Goal: Task Accomplishment & Management: Manage account settings

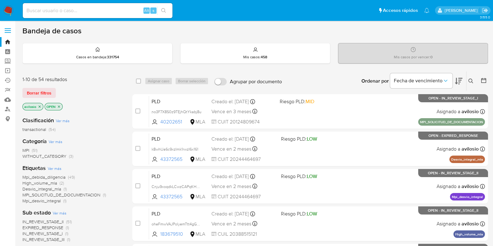
click at [85, 15] on div "Alt s" at bounding box center [98, 10] width 150 height 15
click at [85, 14] on input at bounding box center [98, 11] width 150 height 8
paste input "2145784420"
type input "2145784420"
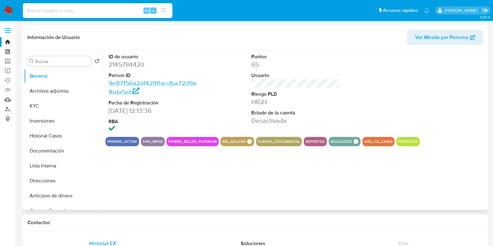
select select "10"
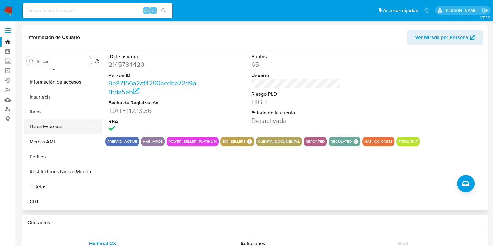
scroll to position [293, 0]
click at [68, 174] on button "Restricciones Nuevo Mundo" at bounding box center [60, 172] width 73 height 15
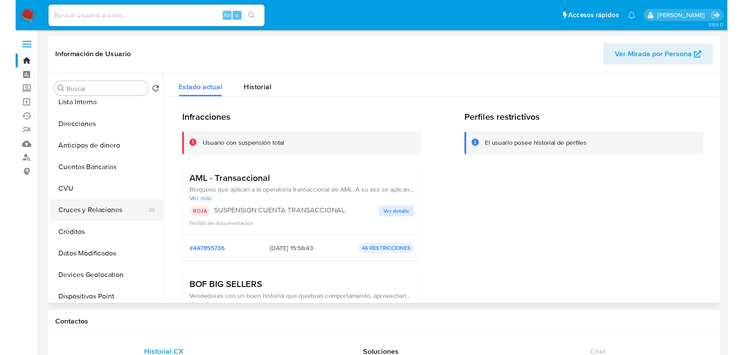
scroll to position [0, 0]
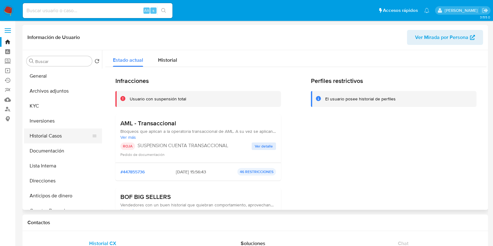
click at [47, 135] on button "Historial Casos" at bounding box center [60, 136] width 73 height 15
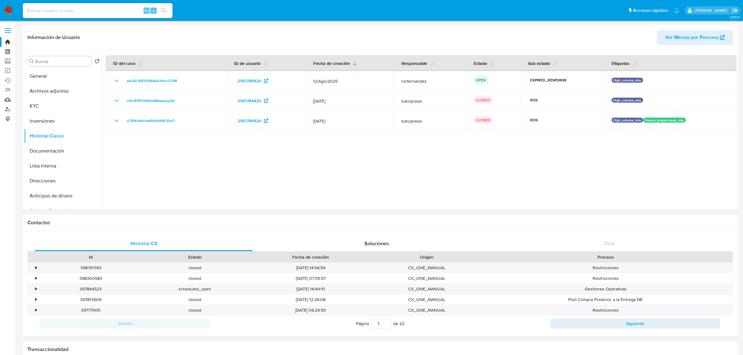
click at [5, 10] on img at bounding box center [8, 10] width 11 height 11
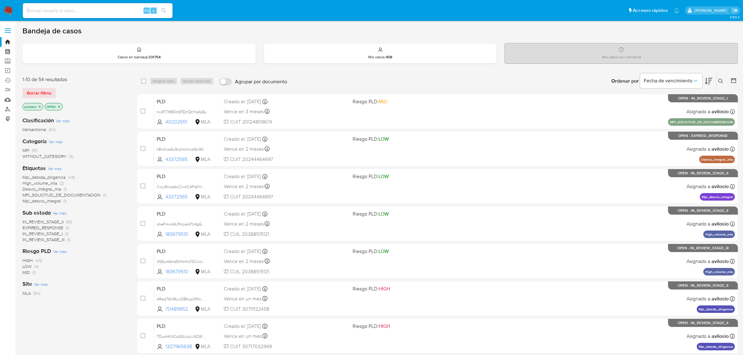
click at [50, 154] on span "WITHOUT_CATEGORY" at bounding box center [44, 156] width 44 height 6
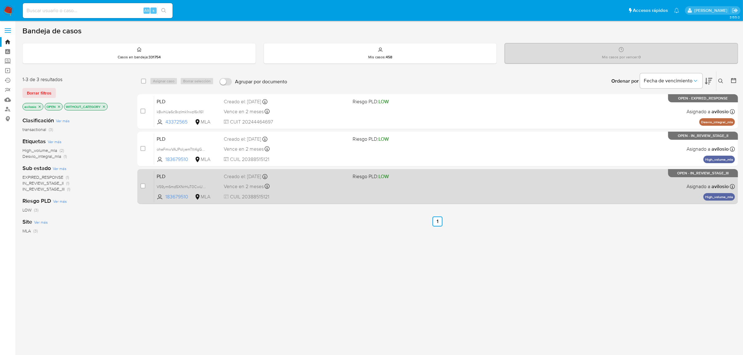
click at [186, 178] on span "PLD" at bounding box center [188, 176] width 62 height 8
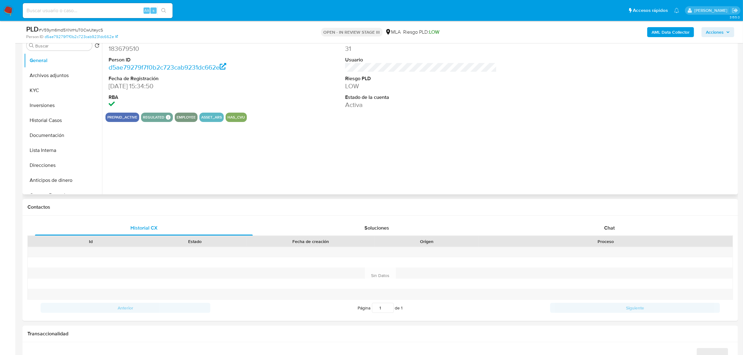
select select "10"
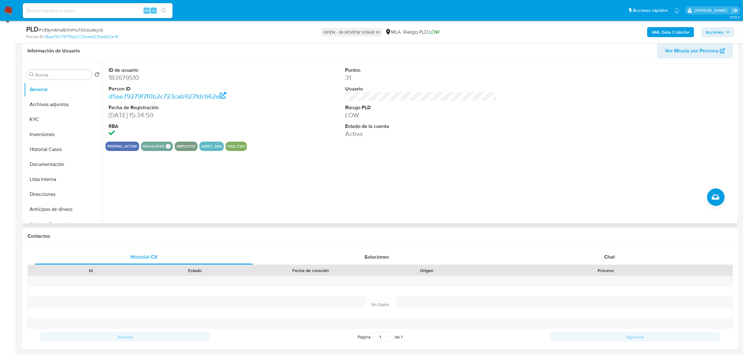
scroll to position [39, 0]
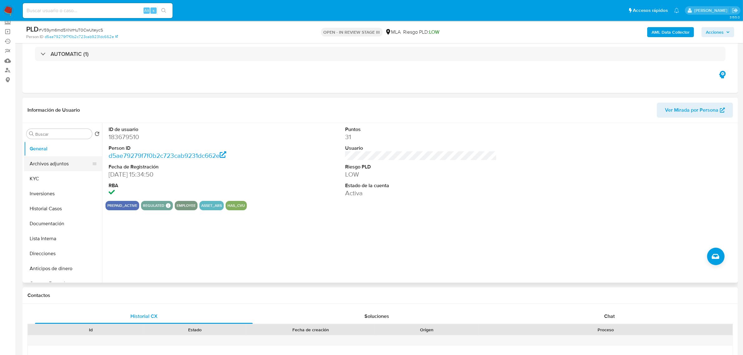
click at [58, 164] on button "Archivos adjuntos" at bounding box center [60, 163] width 73 height 15
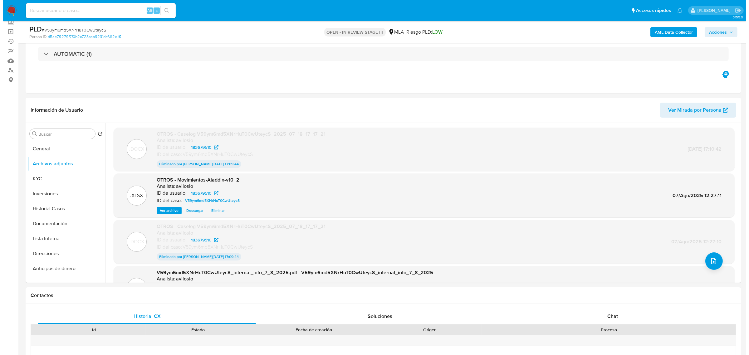
scroll to position [0, 0]
click at [716, 264] on button "upload-file" at bounding box center [710, 261] width 17 height 17
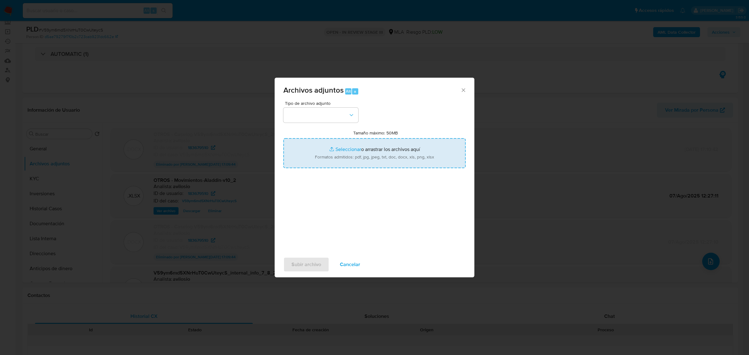
click at [331, 147] on input "Tamaño máximo: 50MB Seleccionar archivos" at bounding box center [374, 153] width 182 height 30
type input "C:\fakepath\Caselog V59ym6md5XNrHuT0CwUteycS_2025_07_18_17_17_21.docx"
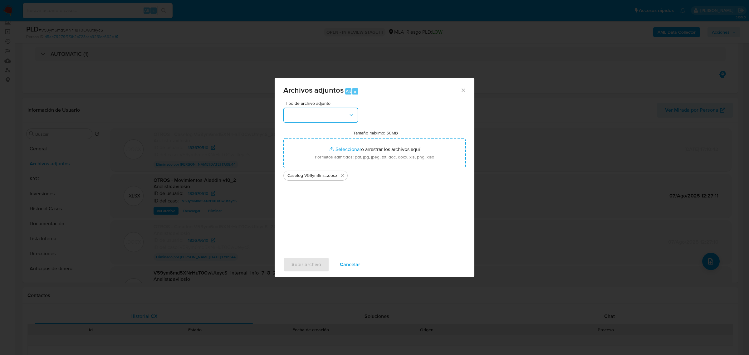
click at [346, 115] on button "button" at bounding box center [320, 115] width 75 height 15
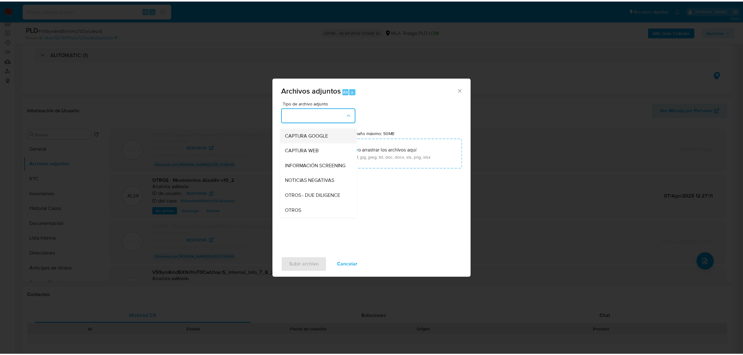
scroll to position [78, 0]
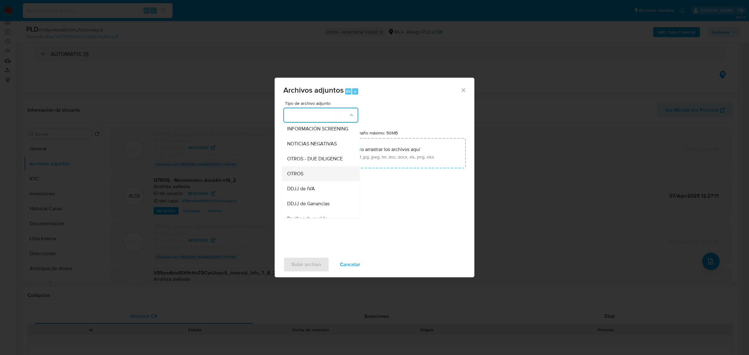
click at [317, 181] on div "OTROS" at bounding box center [319, 173] width 64 height 15
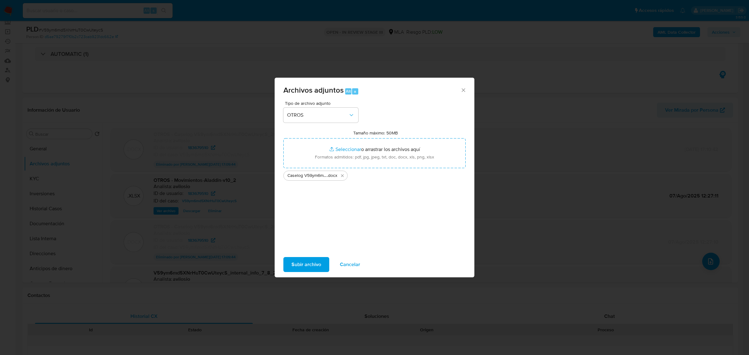
click at [301, 268] on span "Subir archivo" at bounding box center [306, 265] width 30 height 14
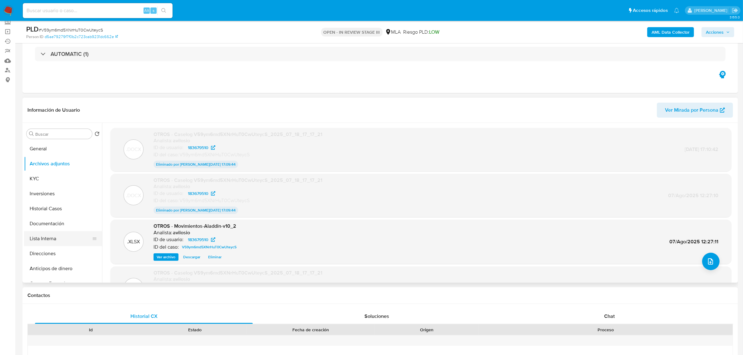
click at [60, 240] on button "Lista Interna" at bounding box center [60, 238] width 73 height 15
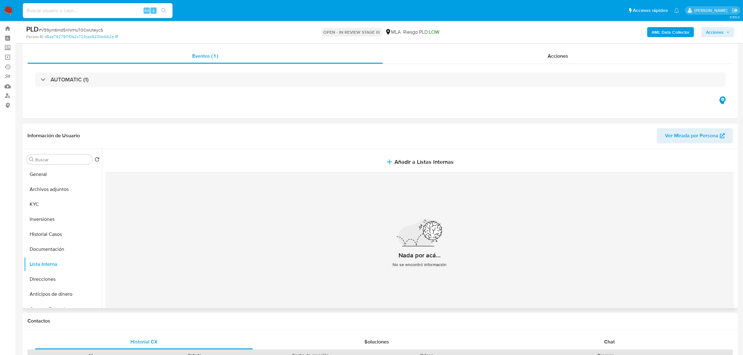
scroll to position [0, 0]
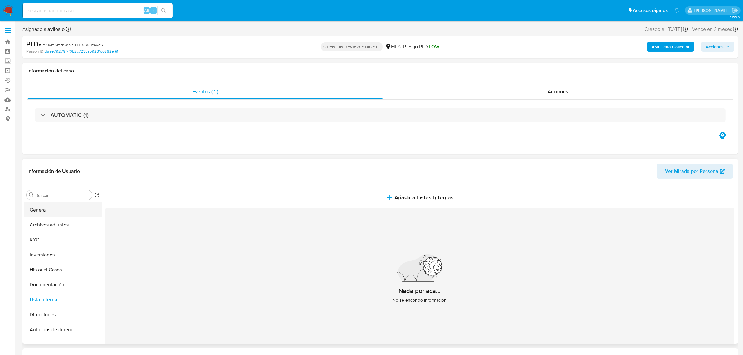
click at [51, 213] on button "General" at bounding box center [60, 210] width 73 height 15
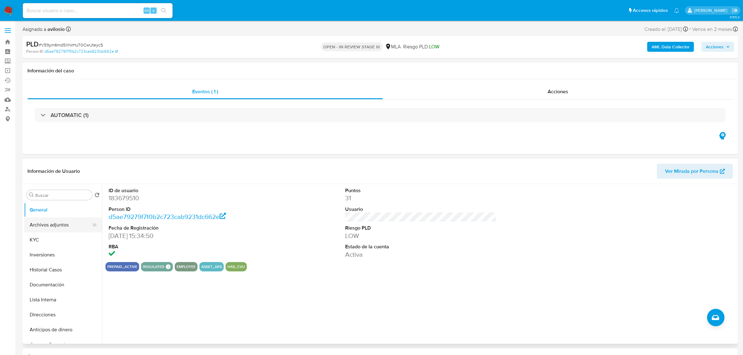
click at [57, 225] on button "Archivos adjuntos" at bounding box center [60, 225] width 73 height 15
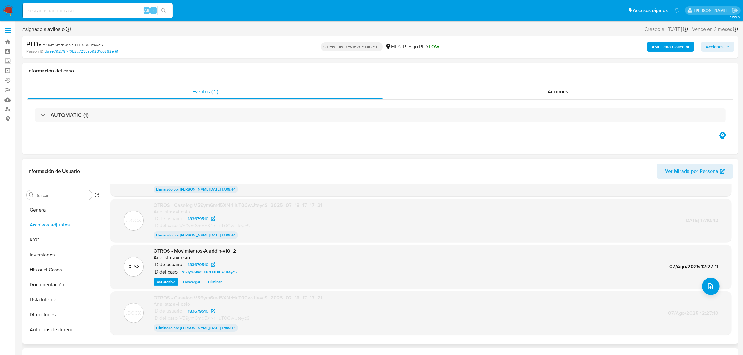
scroll to position [50, 0]
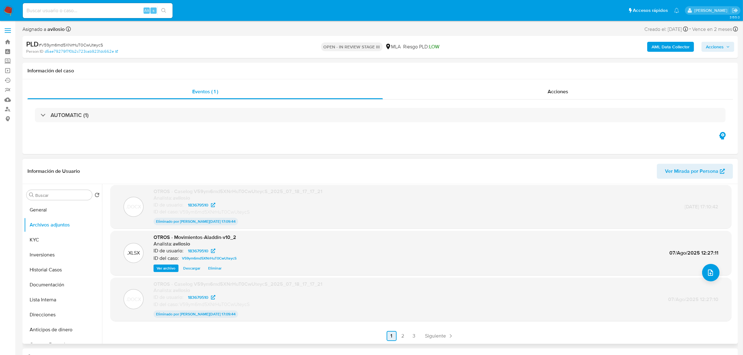
click at [402, 339] on link "2" at bounding box center [403, 336] width 10 height 10
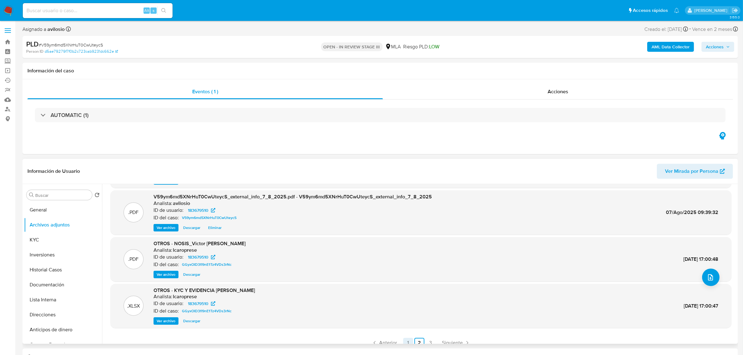
scroll to position [52, 0]
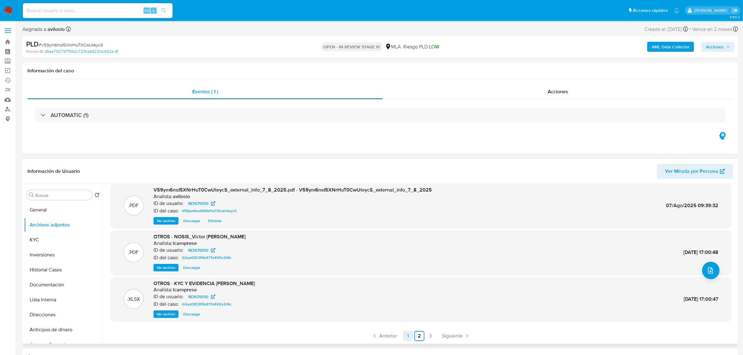
click at [409, 337] on link "1" at bounding box center [408, 336] width 10 height 10
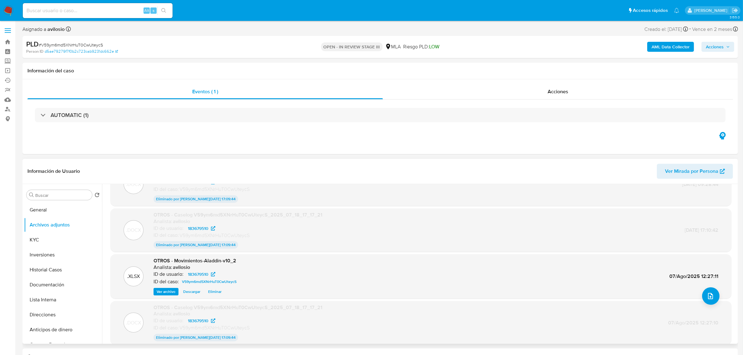
scroll to position [0, 0]
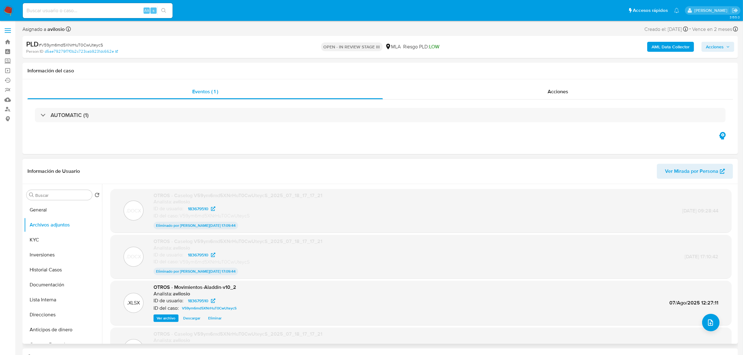
drag, startPoint x: 610, startPoint y: 116, endPoint x: 718, endPoint y: 273, distance: 190.7
click at [612, 119] on div "AUTOMATIC (1)" at bounding box center [380, 115] width 691 height 14
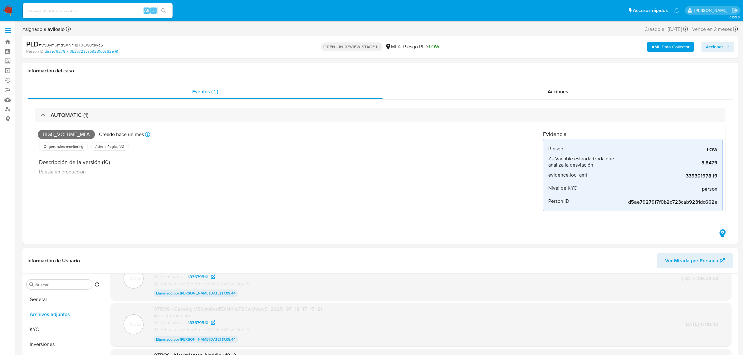
scroll to position [50, 0]
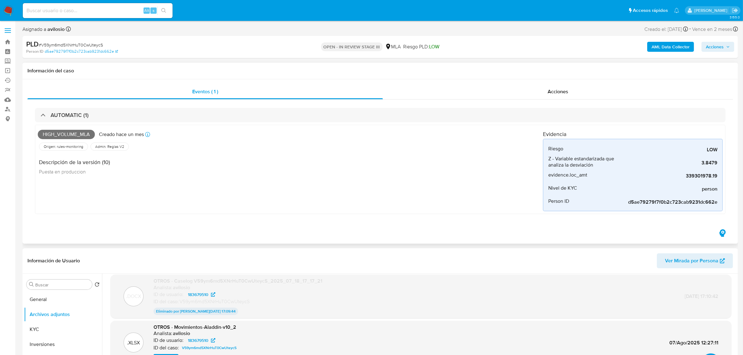
click at [400, 175] on div "Descripción de la versión (10) Puesta en produccion" at bounding box center [290, 166] width 505 height 28
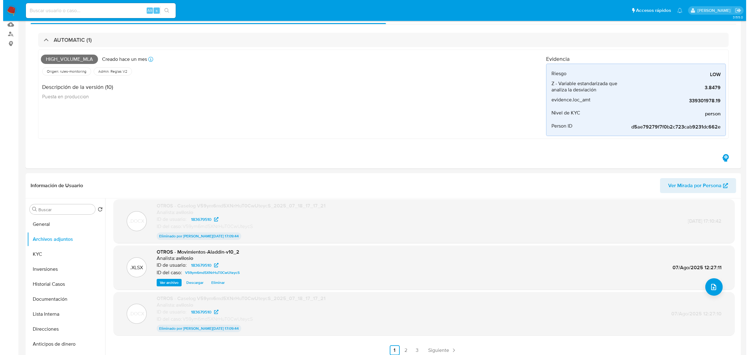
scroll to position [234, 0]
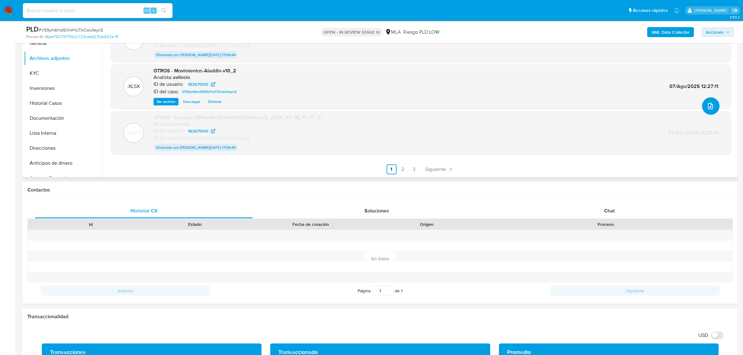
click at [707, 105] on icon "upload-file" at bounding box center [710, 105] width 7 height 7
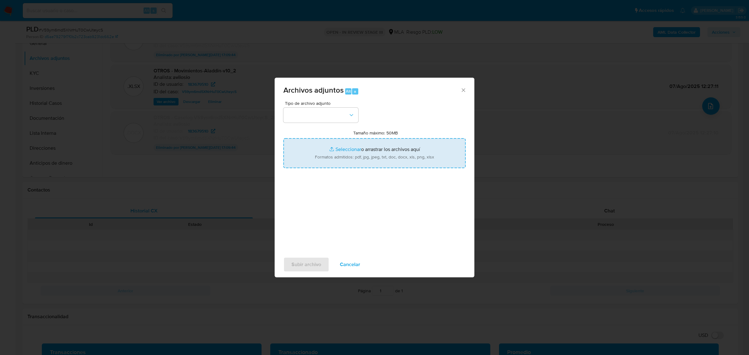
click at [340, 155] on input "Tamaño máximo: 50MB Seleccionar archivos" at bounding box center [374, 153] width 182 height 30
type input "C:\fakepath\v2 Caselog V59ym6md5XNrHuT0CwUteycS_2025_07_18_17_17_21.docx"
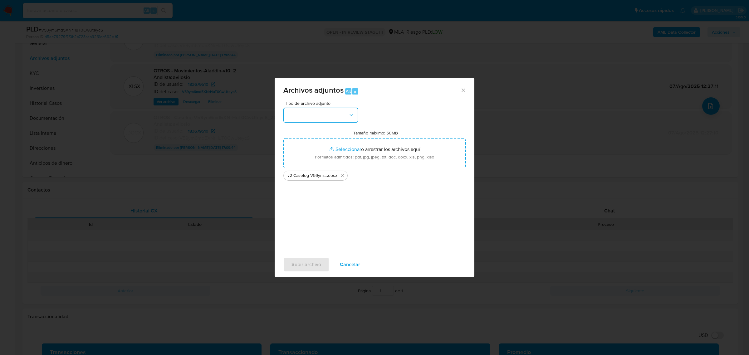
click at [351, 114] on icon "button" at bounding box center [351, 115] width 6 height 6
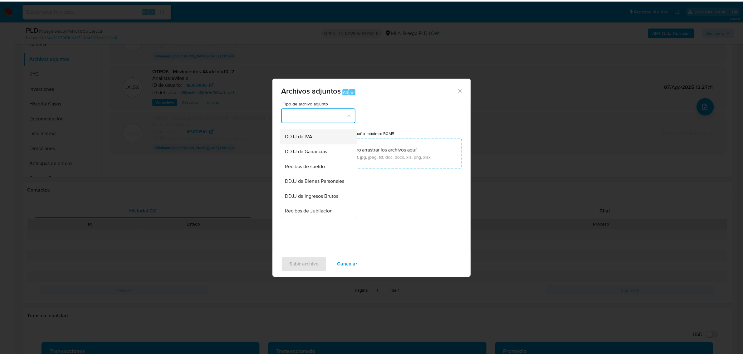
scroll to position [117, 0]
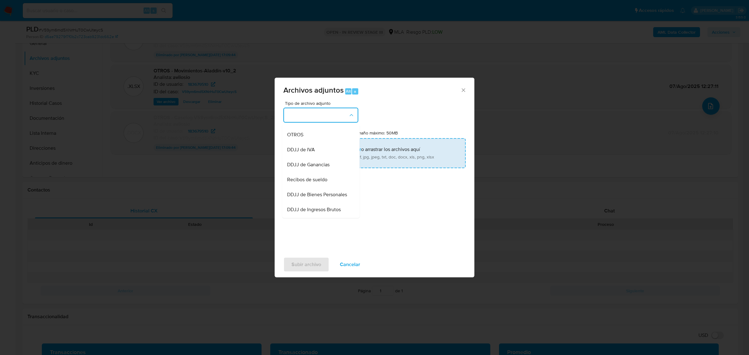
click at [297, 138] on span "OTROS" at bounding box center [295, 134] width 16 height 6
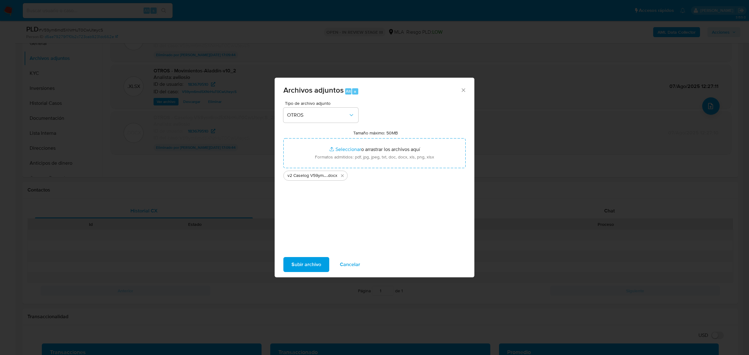
click at [311, 265] on span "Subir archivo" at bounding box center [306, 265] width 30 height 14
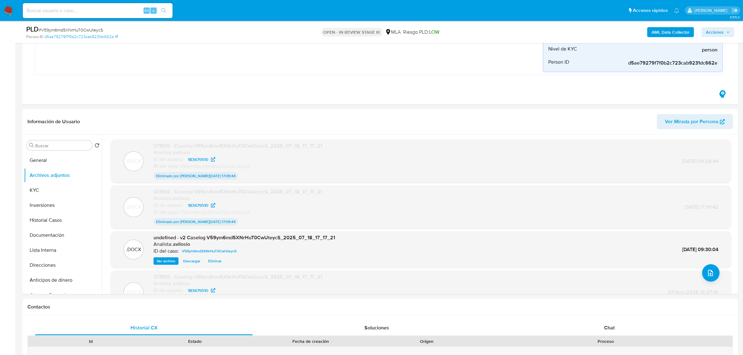
click at [728, 30] on icon "button" at bounding box center [728, 32] width 4 height 4
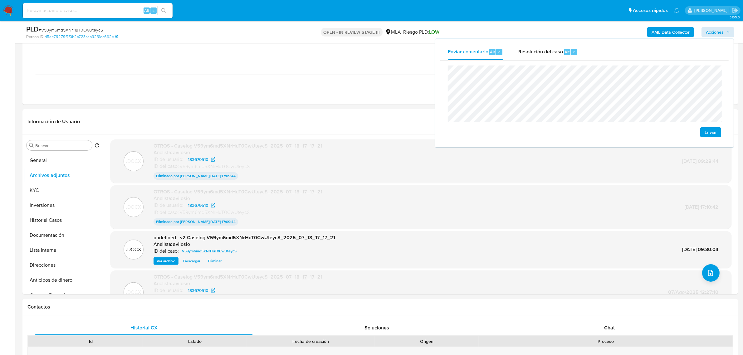
click at [712, 128] on span "Enviar" at bounding box center [711, 132] width 12 height 9
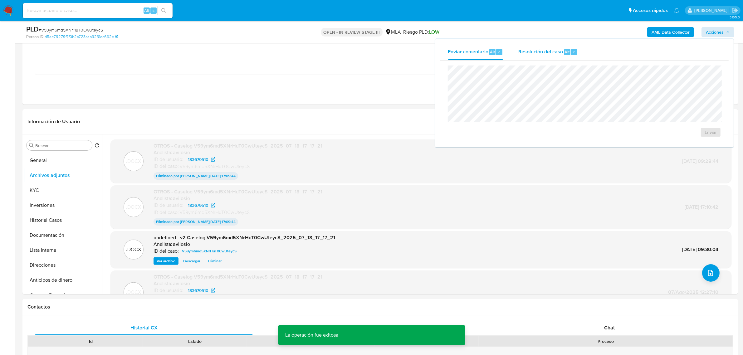
click at [545, 50] on span "Resolución del caso" at bounding box center [540, 51] width 45 height 7
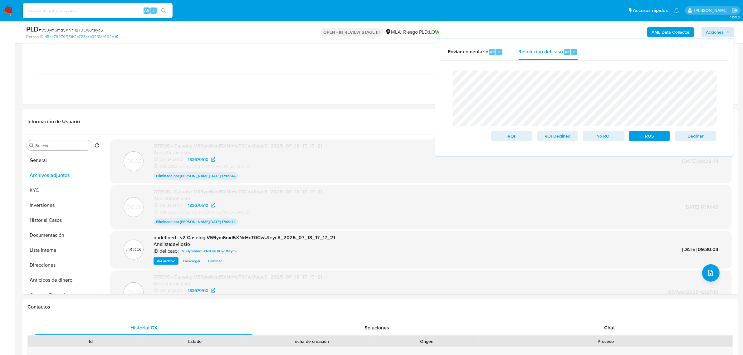
click at [437, 83] on div "Enviar comentario Alt c Resolución del caso Alt r Cierre de caso ROI ROI Declin…" at bounding box center [584, 97] width 298 height 117
click at [627, 113] on div "ROI ROI Declined No ROI ROS Declinar" at bounding box center [584, 106] width 263 height 71
click at [705, 135] on span "Declinar" at bounding box center [695, 136] width 32 height 9
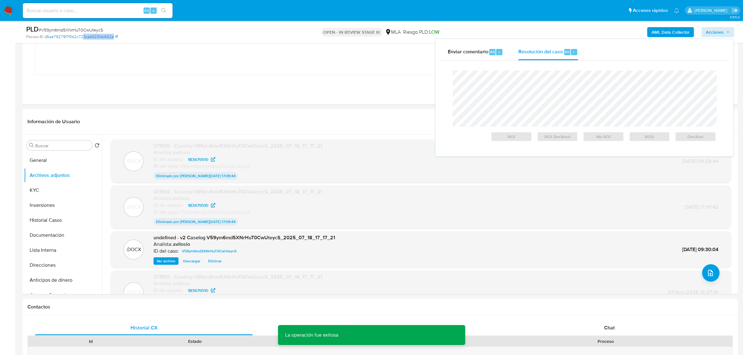
drag, startPoint x: 124, startPoint y: 38, endPoint x: 83, endPoint y: 39, distance: 40.9
click at [83, 39] on div "Person ID d5ae79279f7f0b2c723cab9231dc662e" at bounding box center [143, 37] width 234 height 6
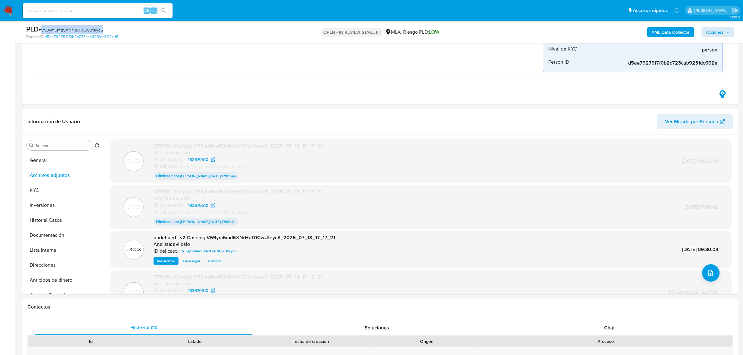
drag, startPoint x: 110, startPoint y: 28, endPoint x: 41, endPoint y: 32, distance: 69.1
click at [41, 32] on div "PLD # V59ym6md5XNrHuT0CwUteycS" at bounding box center [143, 29] width 234 height 9
copy span "V59ym6md5XNrHuT0CwUteycS"
click at [8, 12] on img at bounding box center [8, 10] width 11 height 11
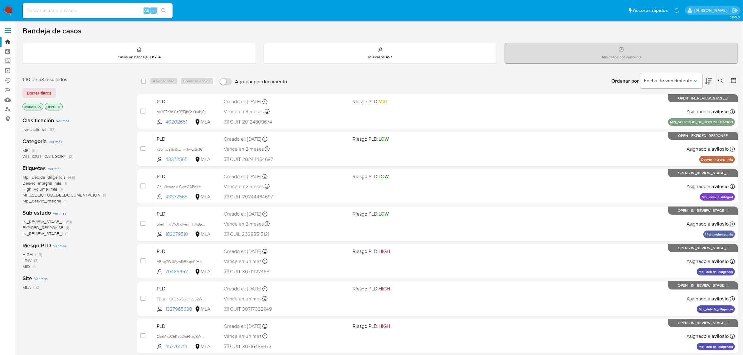
click at [719, 83] on icon at bounding box center [720, 81] width 5 height 5
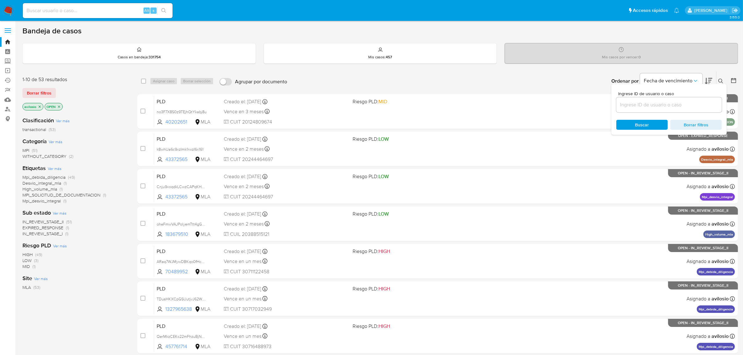
click at [653, 109] on div at bounding box center [668, 104] width 105 height 15
click at [653, 107] on input at bounding box center [668, 105] width 105 height 8
paste input "V59ym6md5XNrHuT0CwUteycS"
type input "V59ym6md5XNrHuT0CwUteycS"
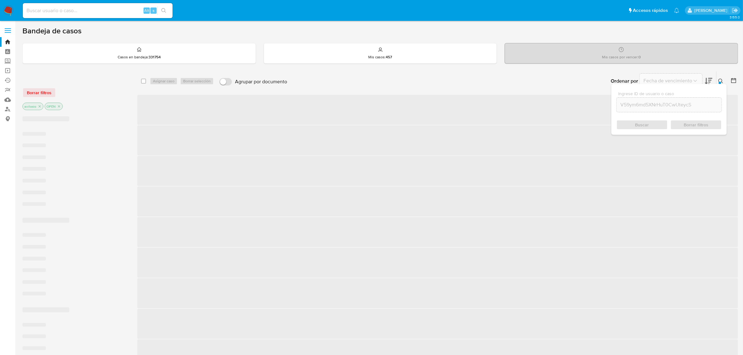
click at [630, 124] on div "Buscar Borrar filtros" at bounding box center [668, 125] width 105 height 10
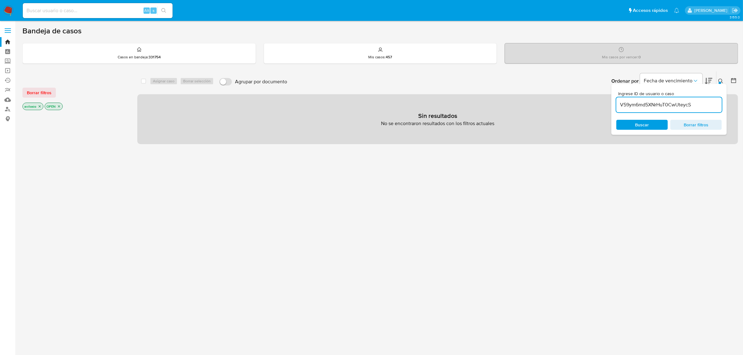
click at [630, 125] on span "Buscar" at bounding box center [642, 124] width 43 height 9
click at [40, 106] on icon "close-filter" at bounding box center [40, 106] width 2 height 2
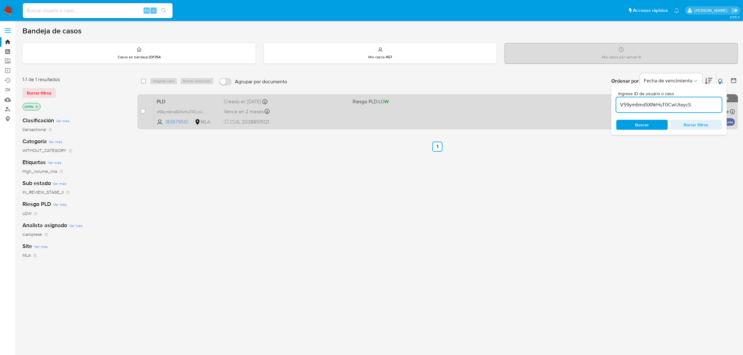
click at [140, 113] on div "case-item-checkbox" at bounding box center [142, 111] width 5 height 6
click at [141, 112] on input "checkbox" at bounding box center [142, 111] width 5 height 5
checkbox input "true"
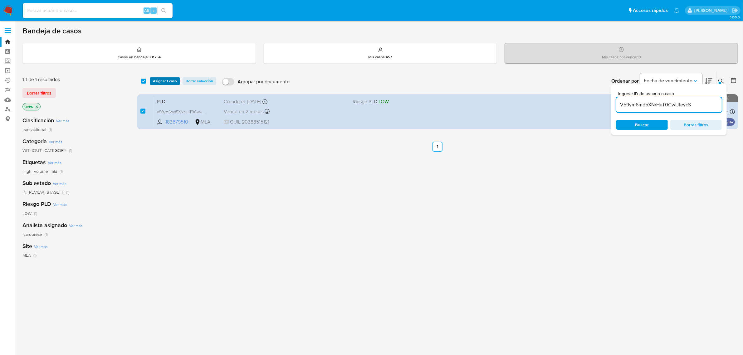
click at [163, 80] on span "Asignar 1 caso" at bounding box center [165, 81] width 24 height 6
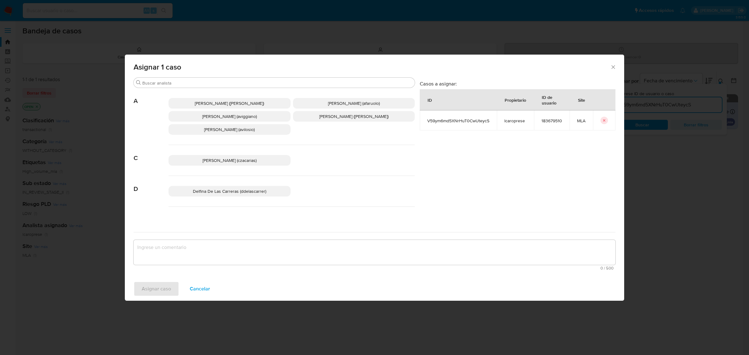
click at [216, 127] on span "Andres Ignacio Vilosio (avilosio)" at bounding box center [229, 129] width 51 height 6
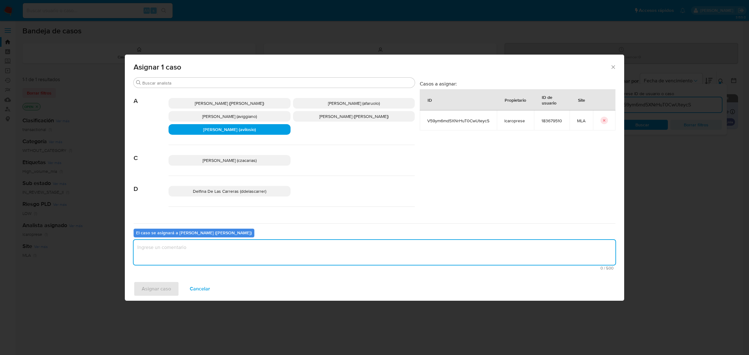
click at [177, 252] on textarea "assign-modal" at bounding box center [375, 252] width 482 height 25
click at [159, 292] on span "Asignar caso" at bounding box center [156, 289] width 29 height 14
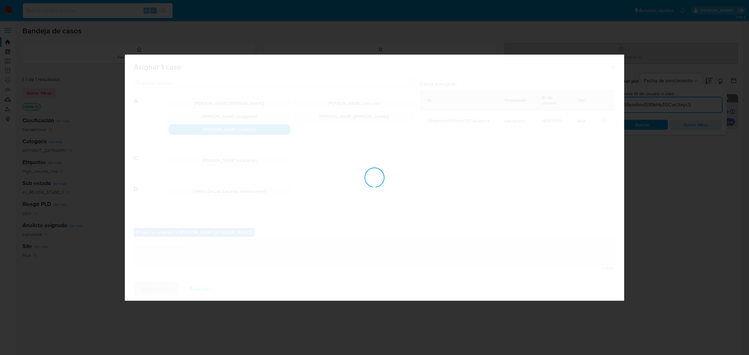
checkbox input "false"
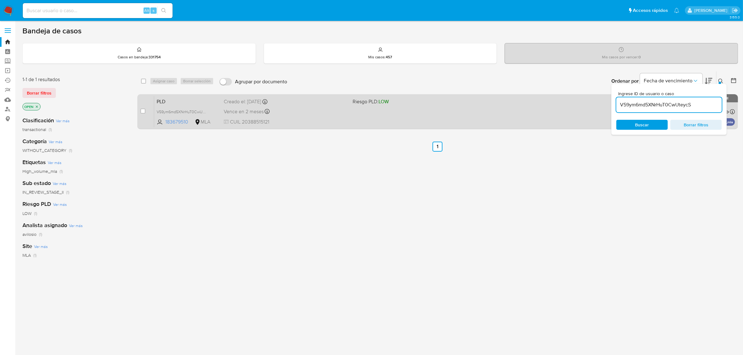
click at [172, 100] on span "PLD" at bounding box center [188, 101] width 62 height 8
click at [143, 112] on input "checkbox" at bounding box center [142, 111] width 5 height 5
checkbox input "true"
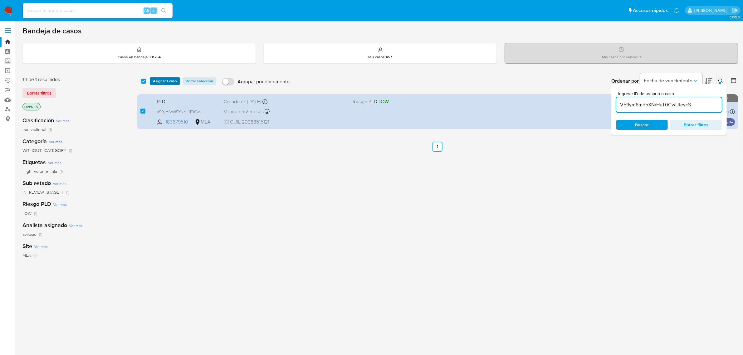
click at [169, 80] on span "Asignar 1 caso" at bounding box center [165, 81] width 24 height 6
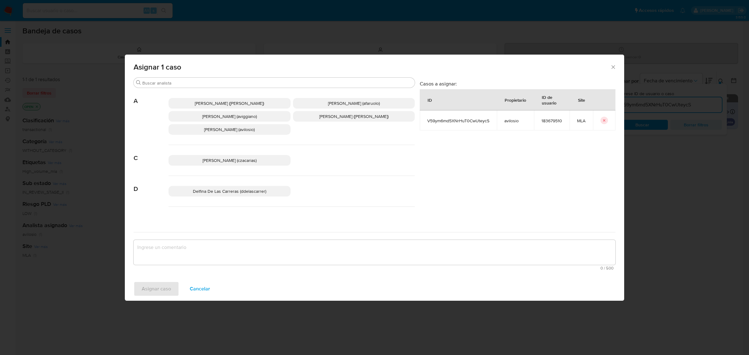
drag, startPoint x: 242, startPoint y: 130, endPoint x: 225, endPoint y: 163, distance: 37.0
click at [241, 130] on span "Andres Ignacio Vilosio (avilosio)" at bounding box center [229, 129] width 51 height 6
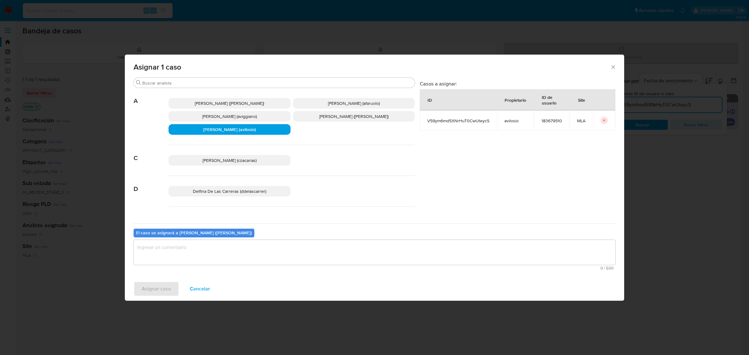
drag, startPoint x: 159, startPoint y: 270, endPoint x: 168, endPoint y: 252, distance: 20.0
click at [160, 268] on div "El caso se asignará a Andres Ignacio Vilosio (avilosio) 0 / 500 500 caracteres …" at bounding box center [375, 247] width 482 height 49
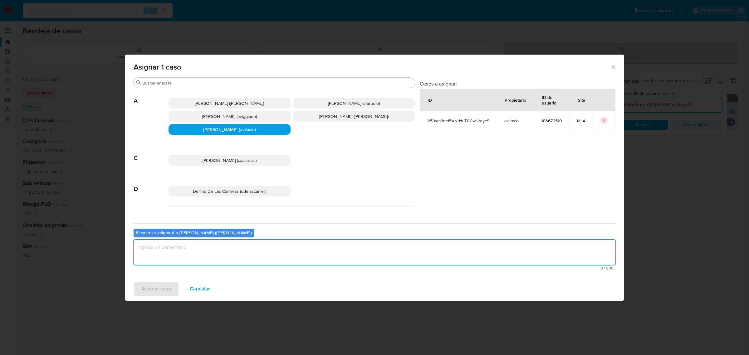
click at [168, 252] on textarea "assign-modal" at bounding box center [375, 252] width 482 height 25
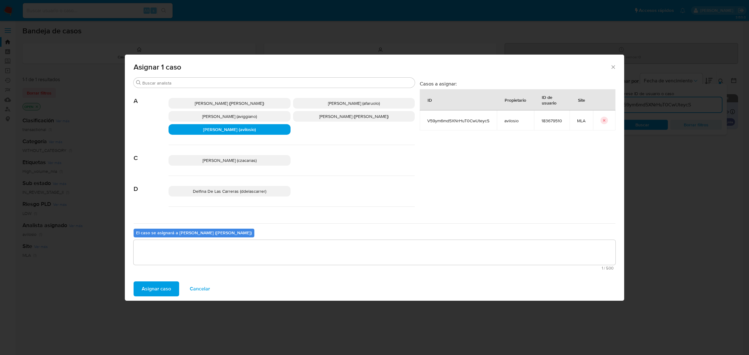
click at [158, 286] on span "Asignar caso" at bounding box center [156, 289] width 29 height 14
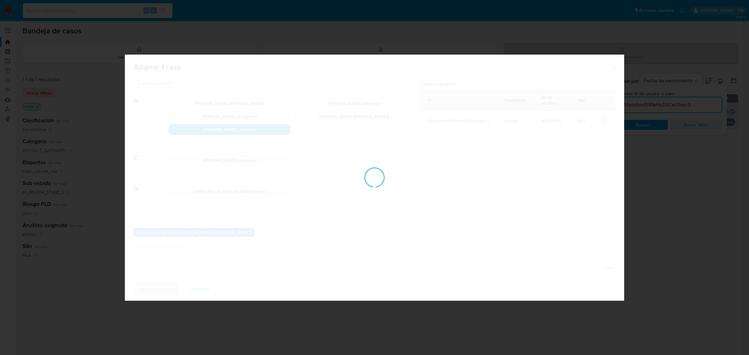
checkbox input "false"
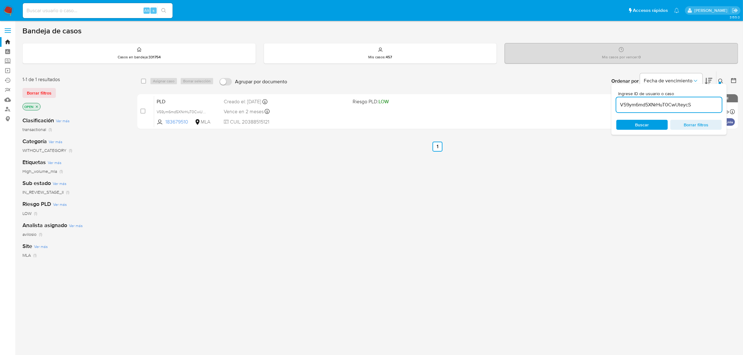
click at [225, 208] on div "select-all-cases-checkbox Asignar caso Borrar selección Agrupar por documento O…" at bounding box center [437, 212] width 601 height 283
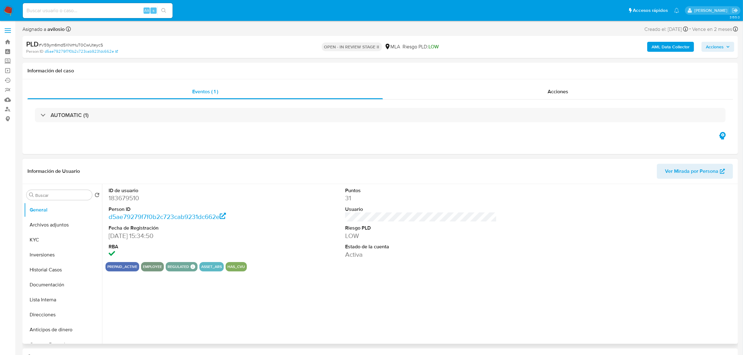
select select "10"
click at [725, 50] on span "Acciones" at bounding box center [718, 46] width 24 height 9
click at [551, 69] on span "Resolución del caso" at bounding box center [540, 66] width 45 height 7
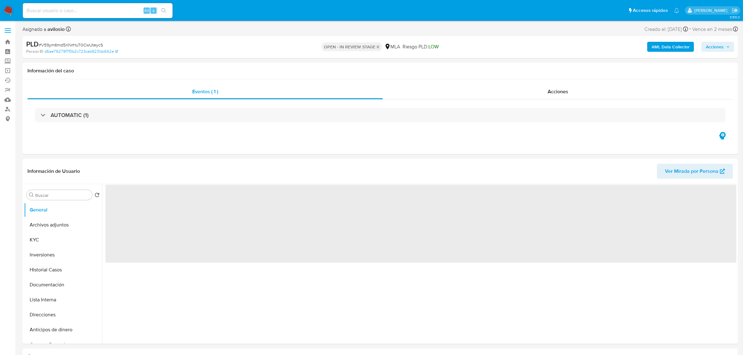
click at [715, 48] on span "Acciones" at bounding box center [715, 47] width 18 height 10
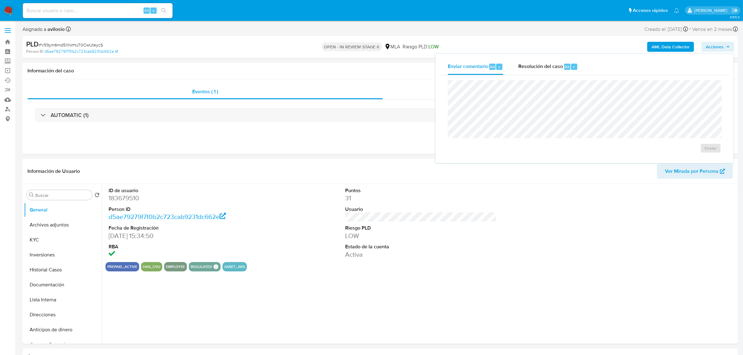
select select "10"
click at [539, 75] on div "Resolución del caso Alt r" at bounding box center [548, 67] width 60 height 16
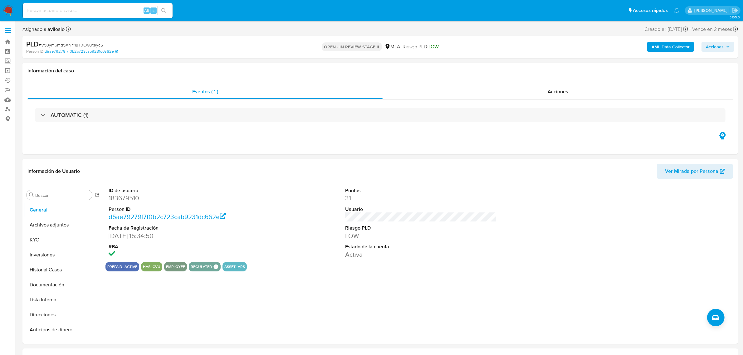
click at [717, 45] on span "Acciones" at bounding box center [715, 47] width 18 height 10
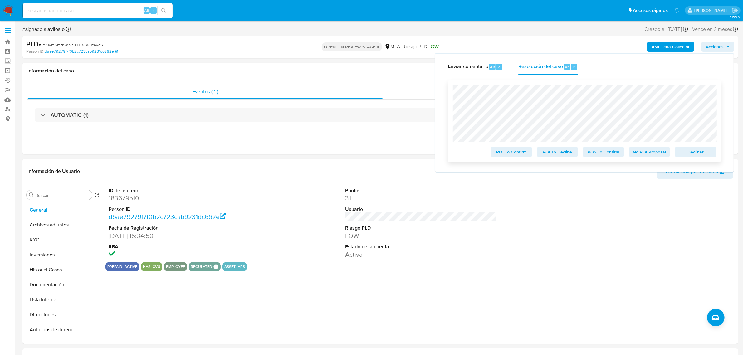
click at [657, 154] on span "No ROI Proposal" at bounding box center [650, 152] width 32 height 9
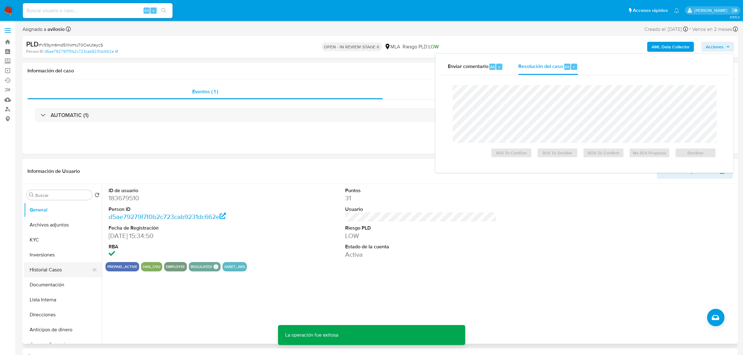
click at [46, 266] on button "Historial Casos" at bounding box center [60, 269] width 73 height 15
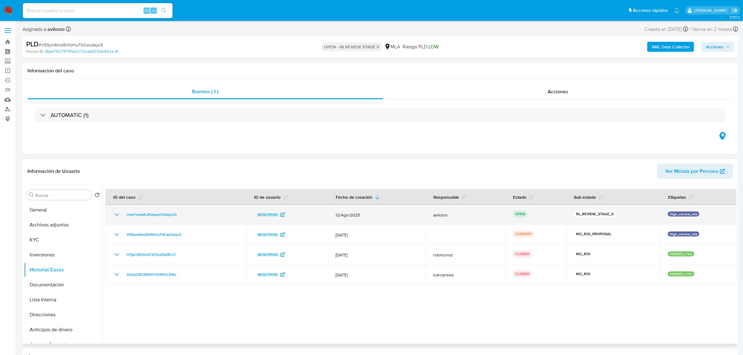
drag, startPoint x: 185, startPoint y: 215, endPoint x: 109, endPoint y: 216, distance: 76.2
click at [109, 216] on td "oheFmwVAJPolyemTtt4gGzih" at bounding box center [175, 215] width 141 height 20
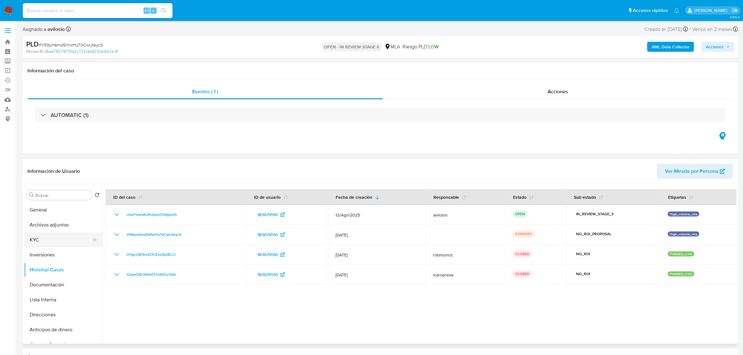
click at [42, 242] on button "KYC" at bounding box center [60, 240] width 73 height 15
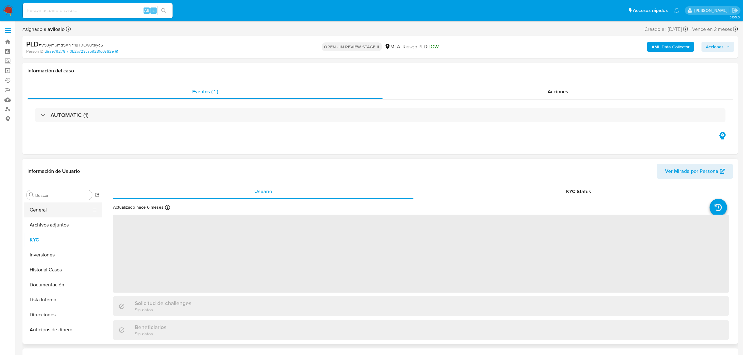
click at [49, 210] on button "General" at bounding box center [60, 210] width 73 height 15
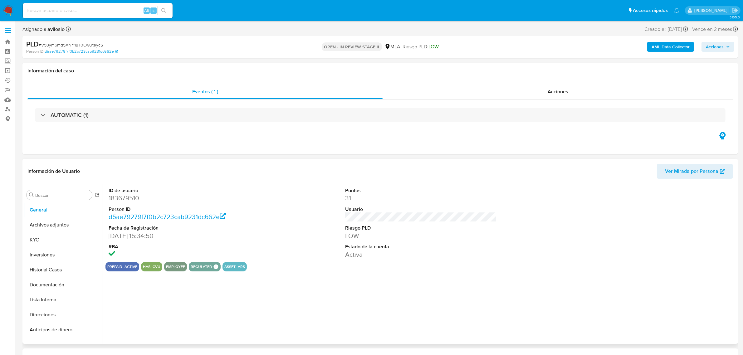
click at [134, 198] on dd "183679510" at bounding box center [185, 198] width 152 height 9
copy dd "183679510"
